Goal: Task Accomplishment & Management: Use online tool/utility

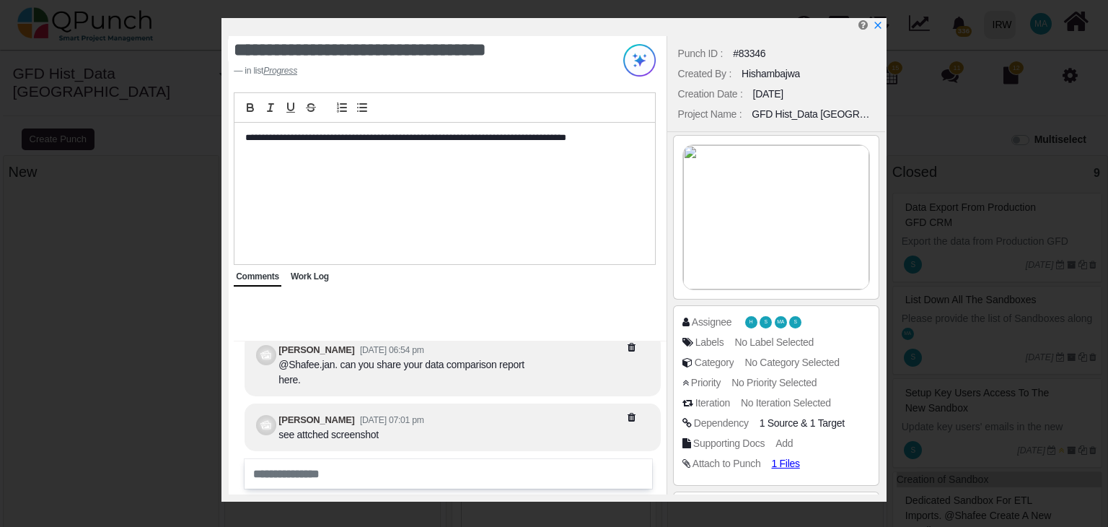
select select
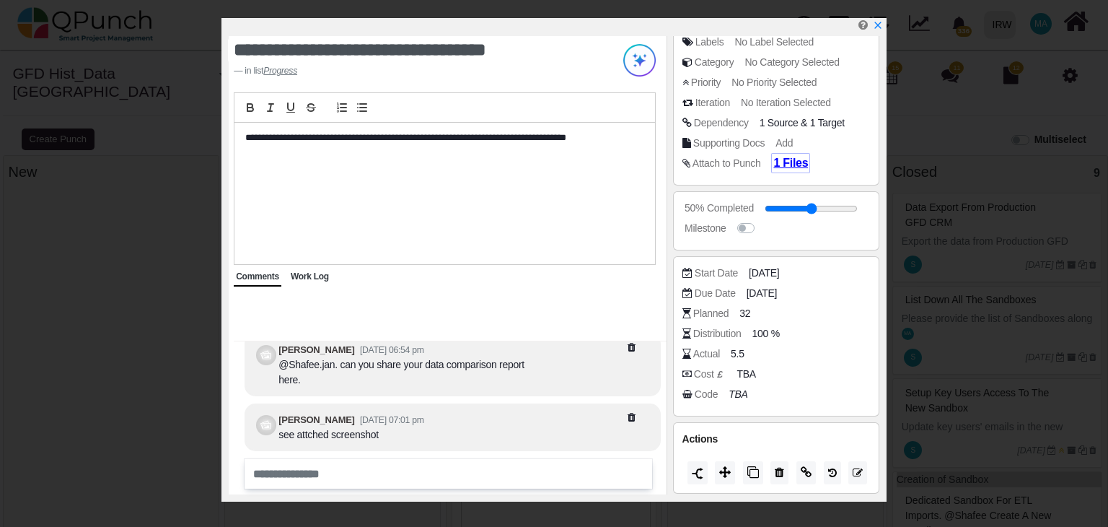
click at [782, 162] on span "1 Files" at bounding box center [790, 163] width 35 height 12
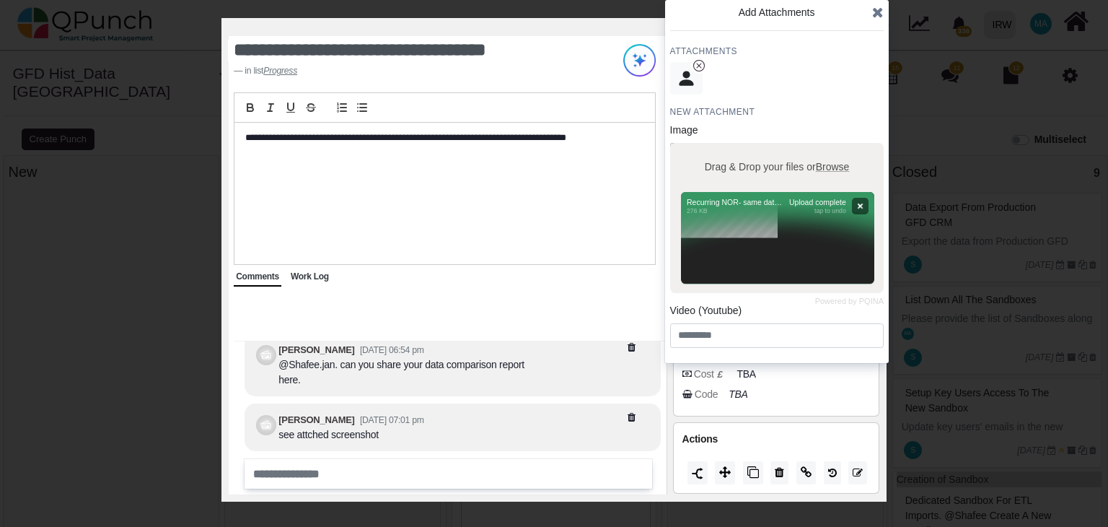
click at [772, 244] on div at bounding box center [776, 238] width 193 height 92
click at [724, 204] on div at bounding box center [776, 238] width 193 height 92
click at [756, 168] on label "Drag & Drop your files or Browse" at bounding box center [776, 166] width 155 height 25
click at [756, 147] on input "Drag & Drop your files or Browse" at bounding box center [777, 145] width 214 height 4
click at [780, 241] on div at bounding box center [776, 238] width 193 height 92
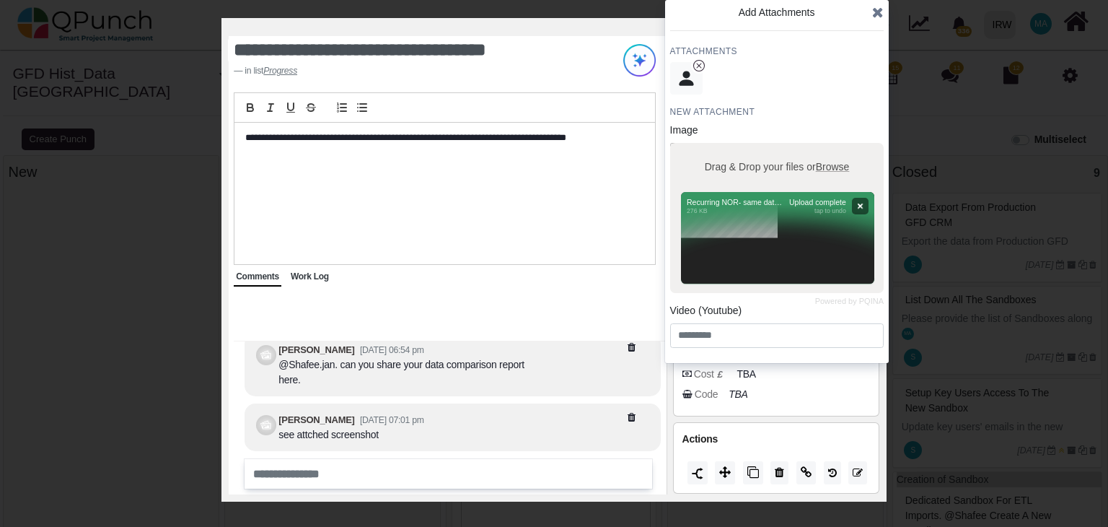
click at [864, 50] on h4 "Attachments" at bounding box center [777, 51] width 214 height 12
click at [879, 12] on icon at bounding box center [878, 12] width 12 height 14
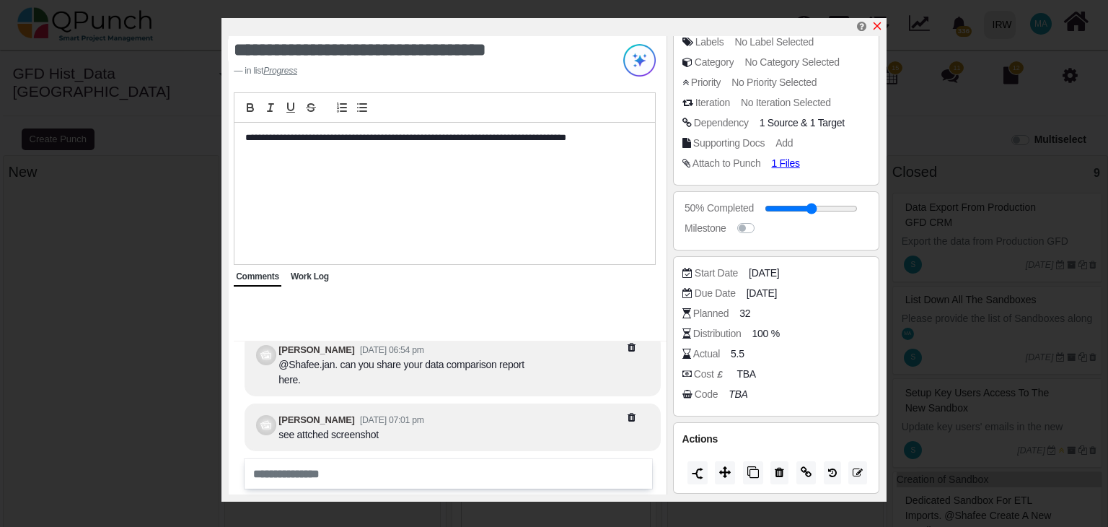
click at [879, 27] on icon "x" at bounding box center [877, 26] width 12 height 12
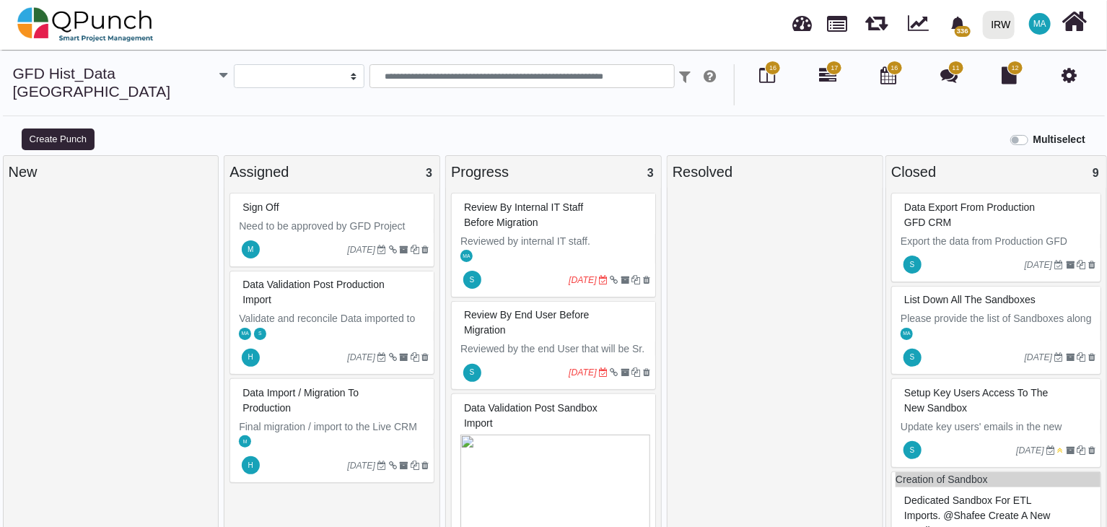
click at [219, 79] on icon "button" at bounding box center [223, 75] width 8 height 14
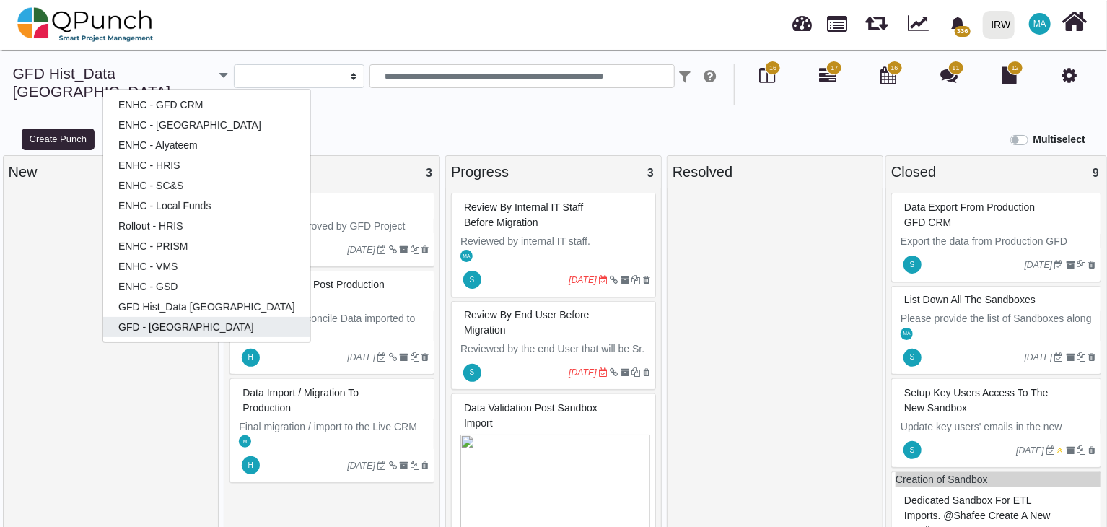
click at [142, 322] on link "GFD - [GEOGRAPHIC_DATA]" at bounding box center [206, 327] width 207 height 20
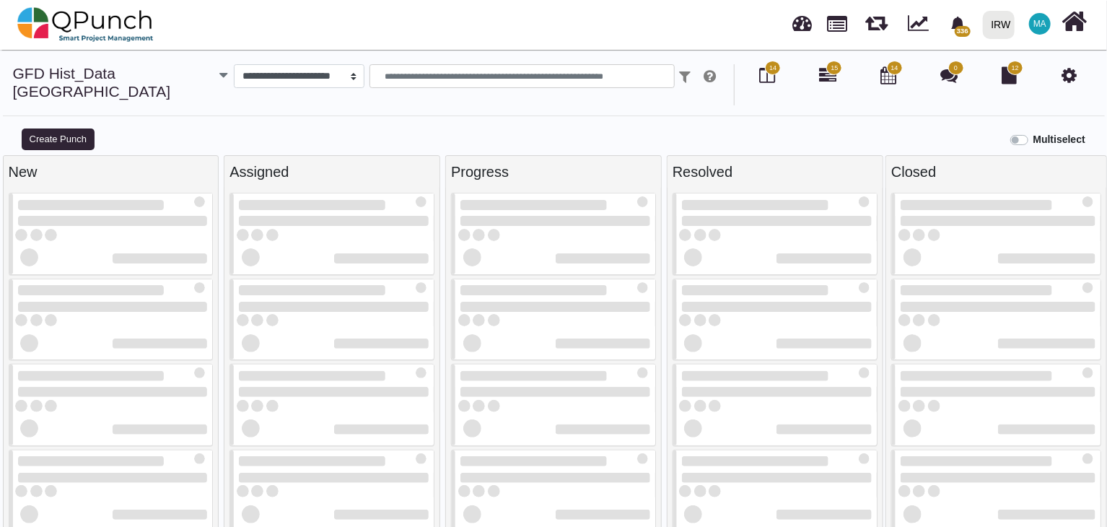
select select
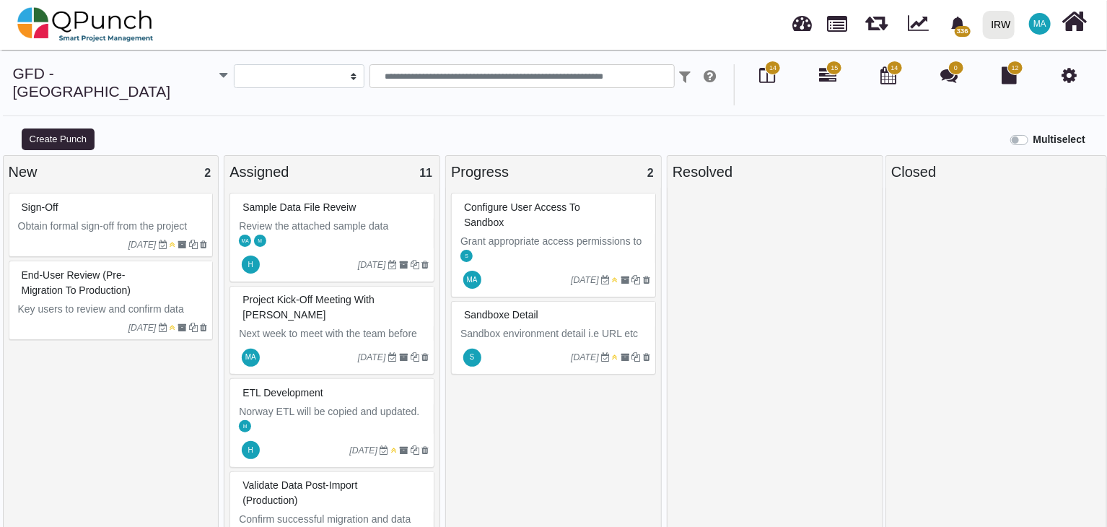
click at [522, 215] on div "Configure User Access to Sandbox" at bounding box center [555, 215] width 190 height 38
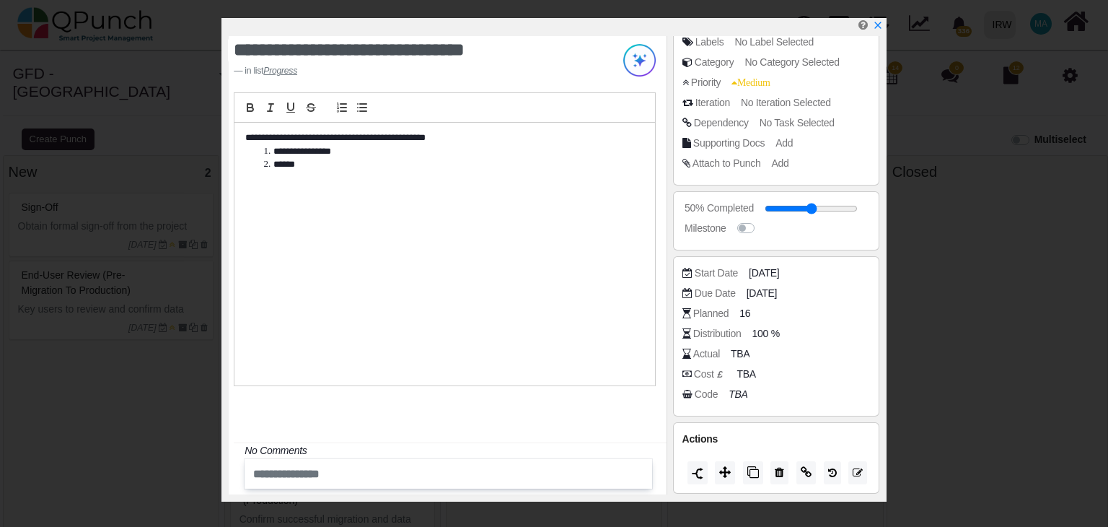
scroll to position [131, 0]
click at [741, 349] on span "TBA" at bounding box center [742, 353] width 19 height 15
click at [779, 351] on input "number" at bounding box center [800, 353] width 132 height 14
click at [776, 388] on div "Code TBA" at bounding box center [779, 393] width 195 height 14
click at [743, 350] on span "TBA" at bounding box center [742, 353] width 19 height 15
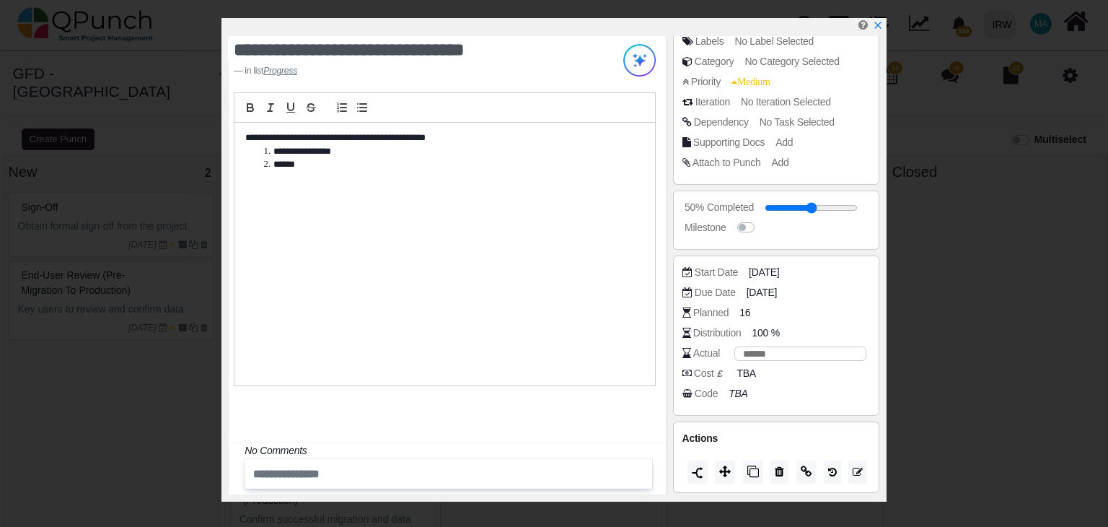
click at [805, 383] on div "Cost £ TBA" at bounding box center [776, 376] width 188 height 20
click at [750, 353] on input "number" at bounding box center [800, 353] width 132 height 14
type input "***"
click at [817, 387] on div "Code TBA" at bounding box center [779, 393] width 195 height 14
click at [741, 351] on span "1.5" at bounding box center [740, 353] width 14 height 15
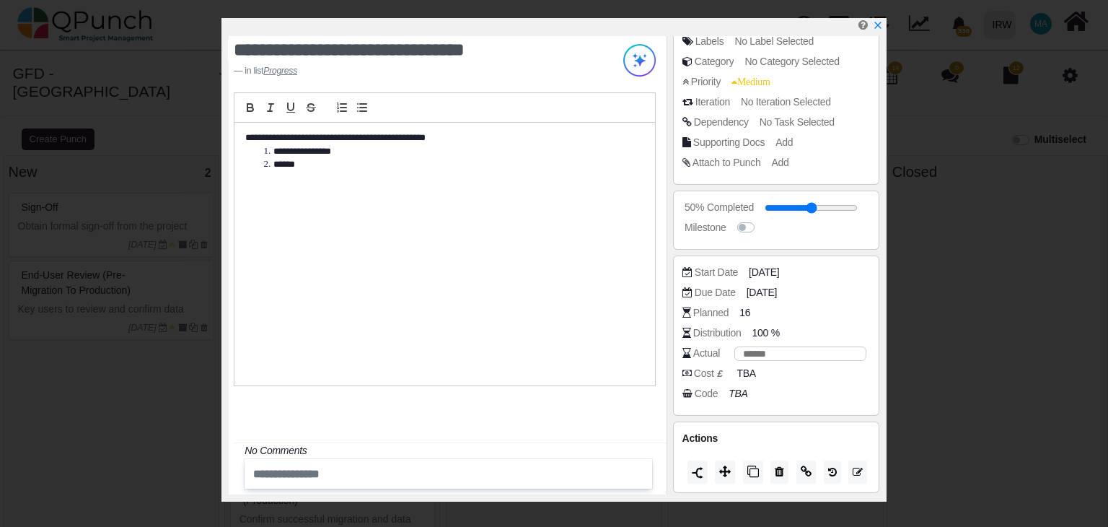
click at [802, 382] on div "Cost £ TBA" at bounding box center [776, 376] width 188 height 20
click at [750, 353] on input "***" at bounding box center [800, 353] width 132 height 14
click at [744, 368] on span "TBA" at bounding box center [748, 373] width 19 height 15
click at [758, 404] on div "Code TBA" at bounding box center [776, 396] width 188 height 20
click at [734, 389] on icon "TBA" at bounding box center [740, 393] width 19 height 12
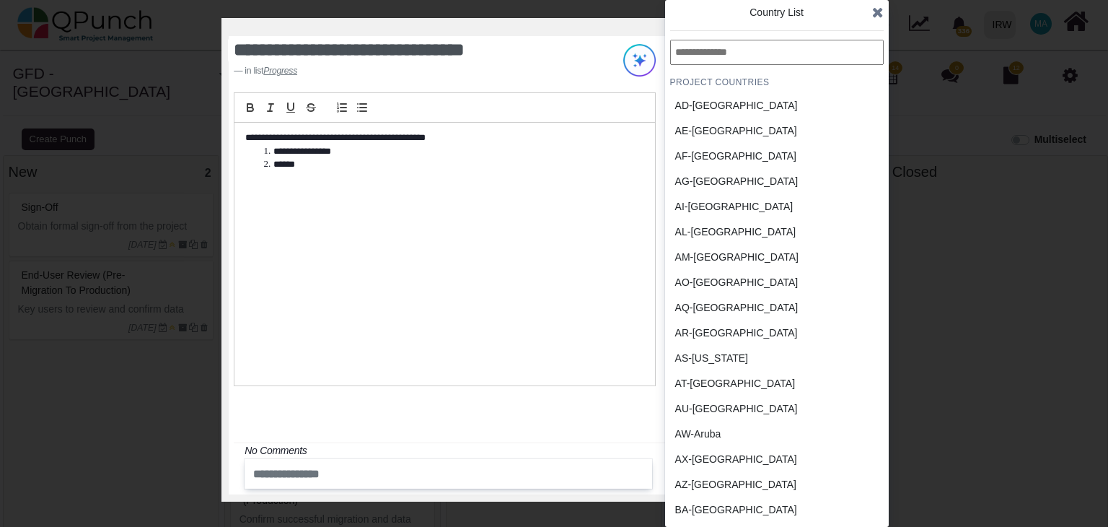
click at [602, 405] on div "**********" at bounding box center [447, 265] width 437 height 458
click at [876, 10] on icon at bounding box center [878, 12] width 12 height 14
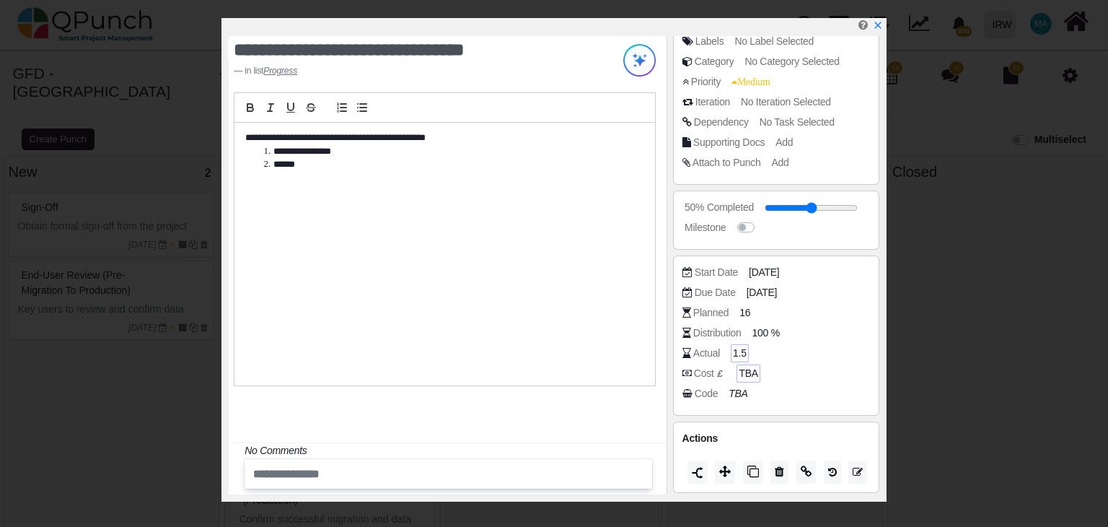
click at [736, 348] on span "1.5" at bounding box center [740, 353] width 14 height 15
click at [786, 374] on div "Cost £ TBA" at bounding box center [779, 373] width 195 height 14
click at [710, 349] on div "Actual" at bounding box center [706, 353] width 27 height 15
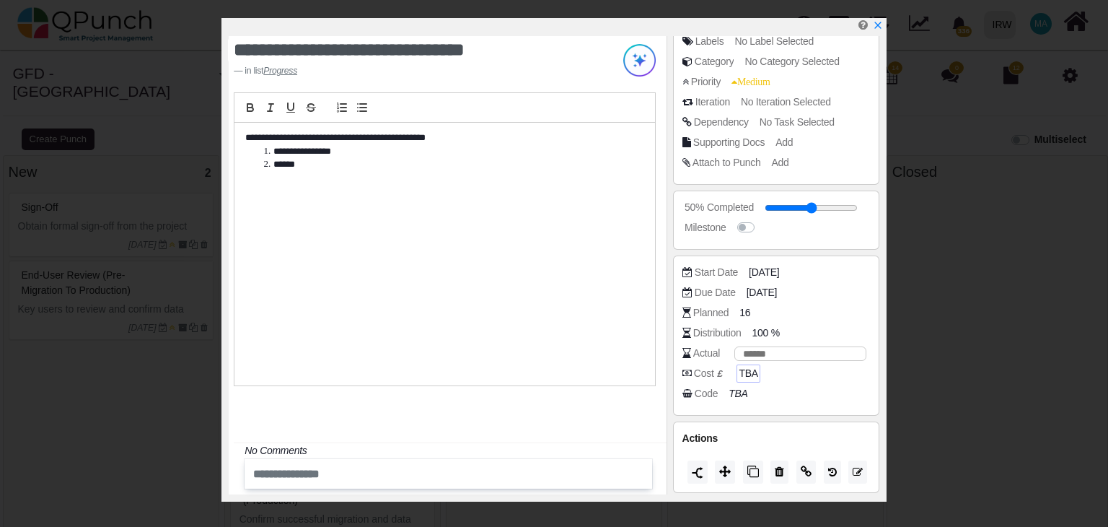
click at [713, 348] on div "Actual" at bounding box center [706, 353] width 27 height 15
click at [840, 377] on div "Cost £ TBA" at bounding box center [779, 373] width 195 height 14
click at [877, 29] on icon "x" at bounding box center [877, 26] width 12 height 12
